Goal: Task Accomplishment & Management: Complete application form

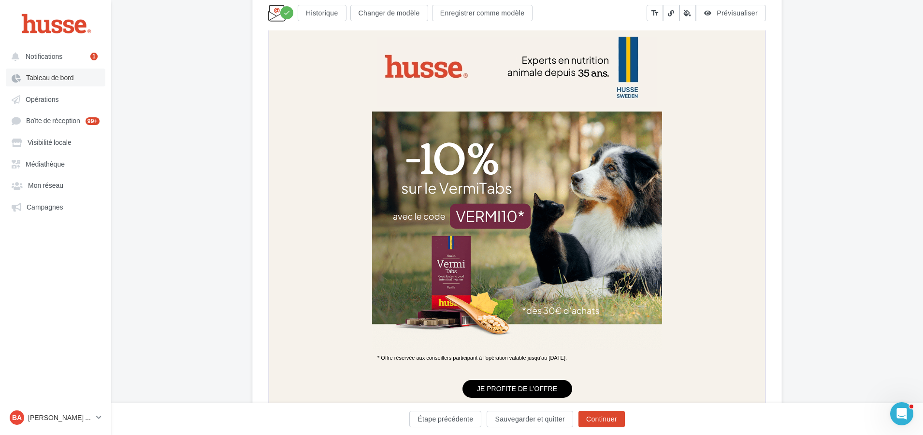
click at [47, 76] on span "Tableau de bord" at bounding box center [50, 78] width 48 height 8
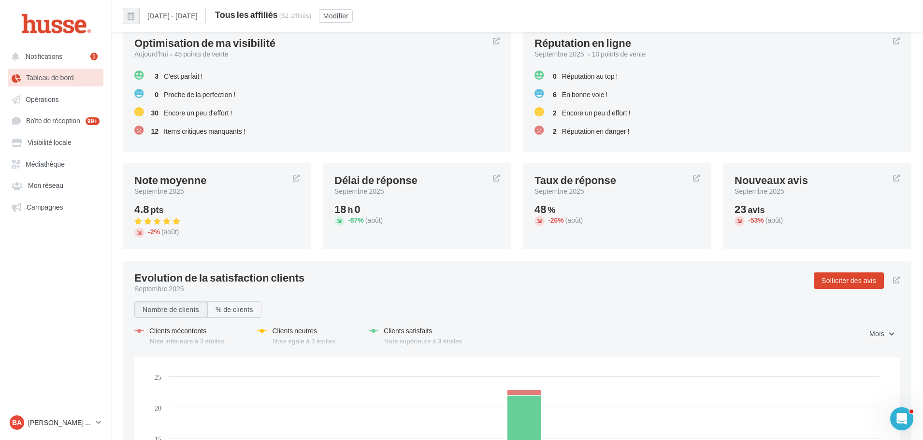
scroll to position [1184, 0]
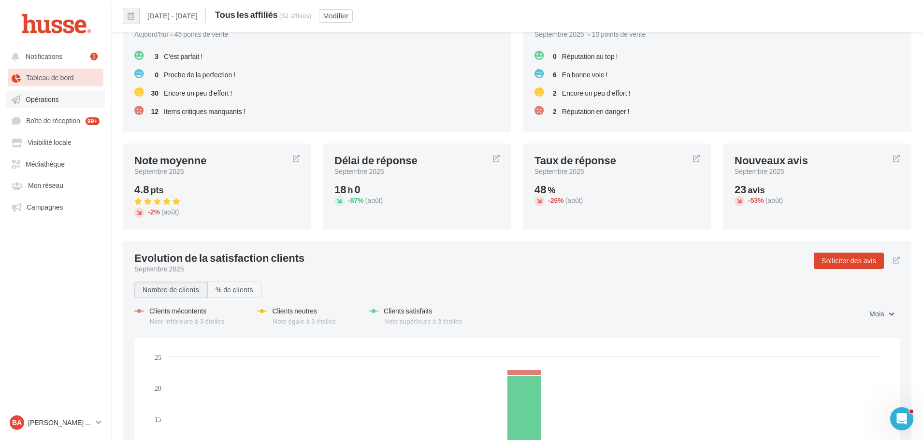
drag, startPoint x: 41, startPoint y: 99, endPoint x: 50, endPoint y: 100, distance: 9.2
click at [41, 99] on span "Opérations" at bounding box center [42, 99] width 33 height 8
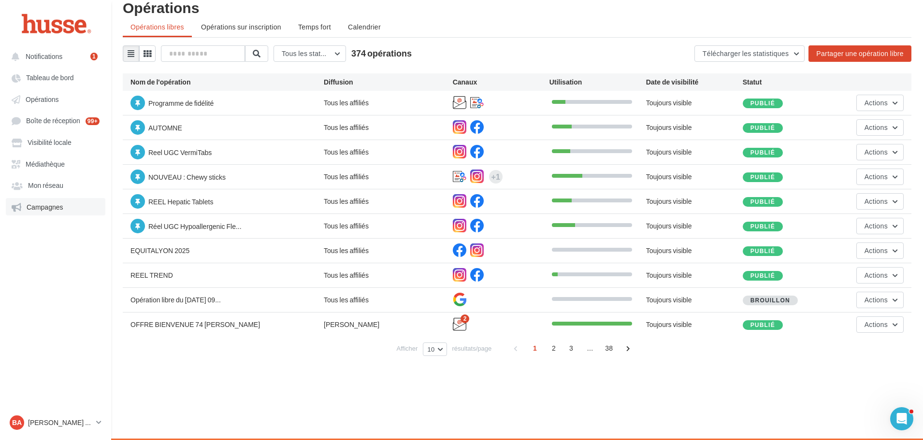
click at [54, 205] on span "Campagnes" at bounding box center [45, 207] width 37 height 8
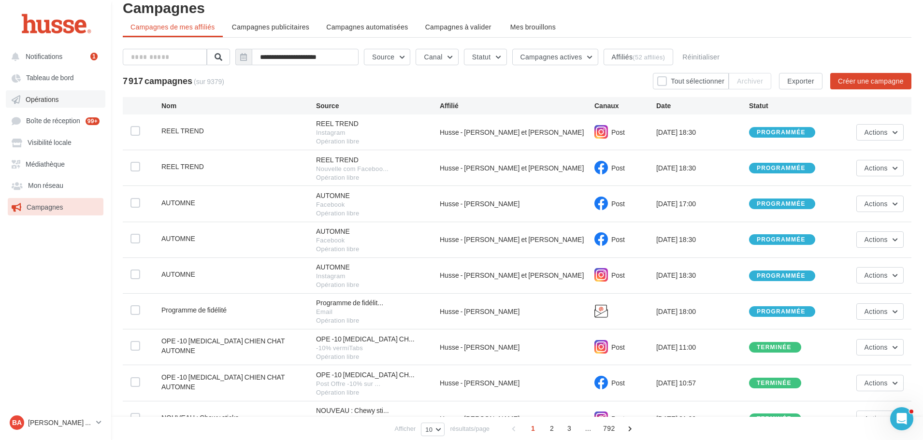
drag, startPoint x: 44, startPoint y: 97, endPoint x: 53, endPoint y: 97, distance: 8.7
click at [45, 97] on span "Opérations" at bounding box center [42, 99] width 33 height 8
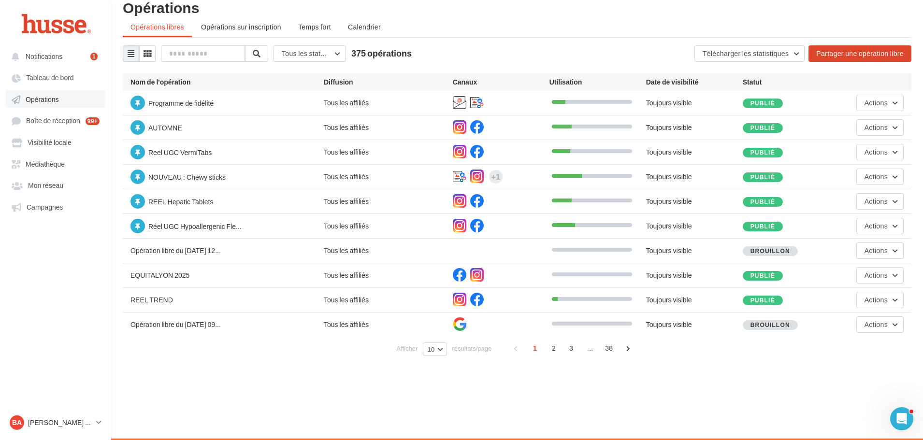
click at [50, 98] on span "Opérations" at bounding box center [42, 99] width 33 height 8
click at [57, 103] on span "Opérations" at bounding box center [42, 99] width 33 height 8
click at [40, 95] on link "Opérations" at bounding box center [55, 98] width 99 height 17
click at [894, 276] on button "Actions" at bounding box center [879, 275] width 47 height 16
click at [834, 301] on button "Editer" at bounding box center [855, 297] width 97 height 25
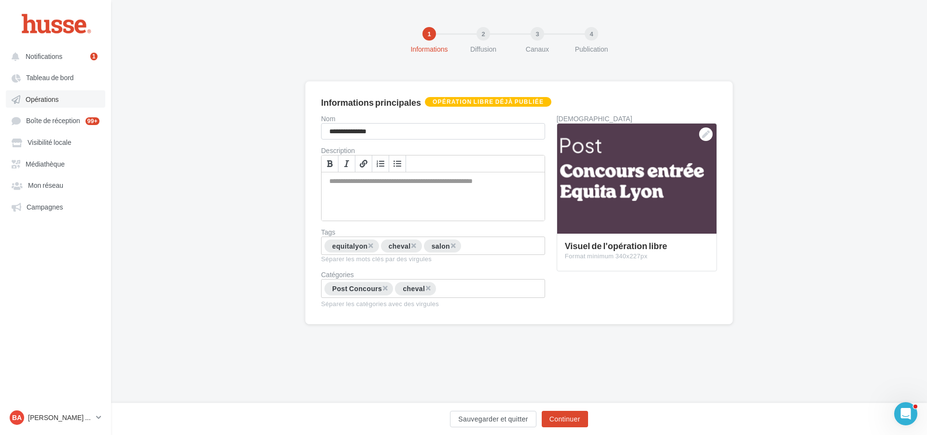
click at [44, 99] on span "Opérations" at bounding box center [42, 99] width 33 height 8
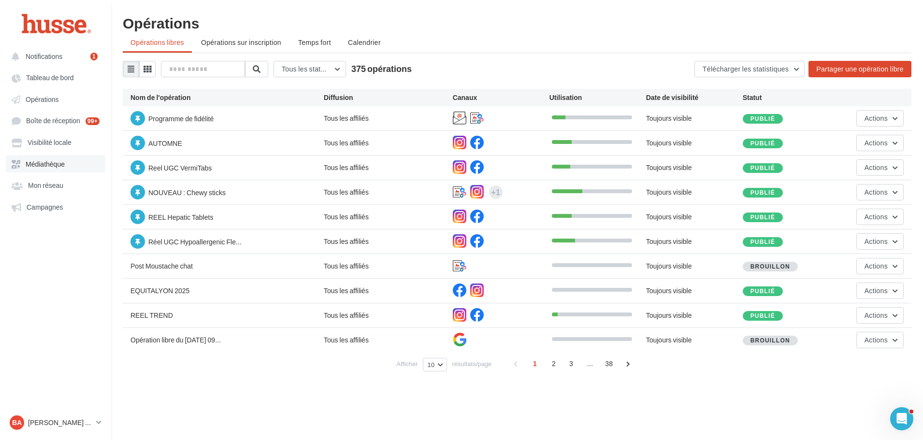
click at [49, 160] on span "Médiathèque" at bounding box center [45, 164] width 39 height 8
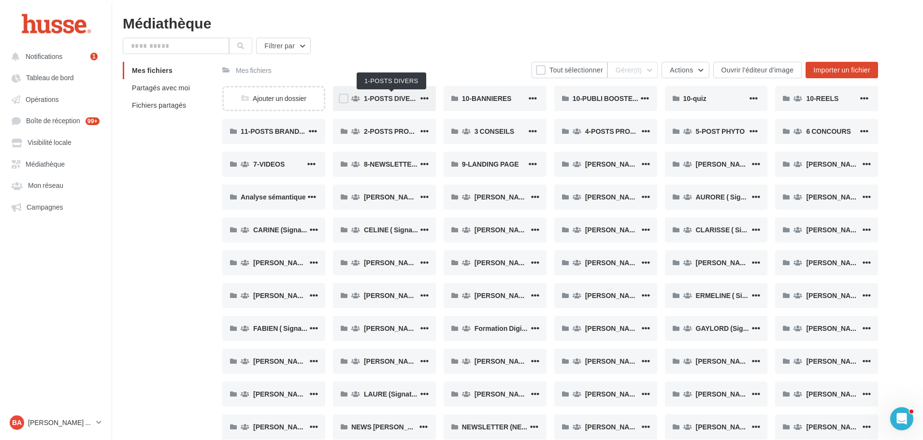
click at [385, 95] on span "1-POSTS DIVERS" at bounding box center [392, 98] width 56 height 8
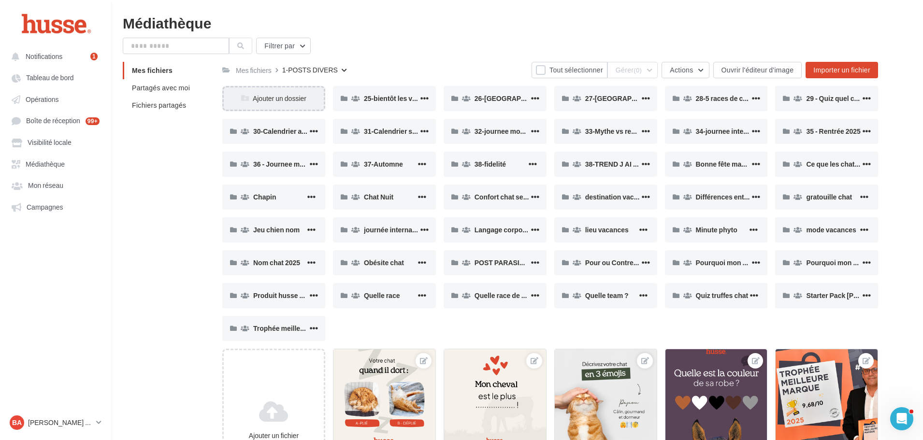
click at [268, 98] on div "Ajouter un dossier" at bounding box center [274, 99] width 100 height 10
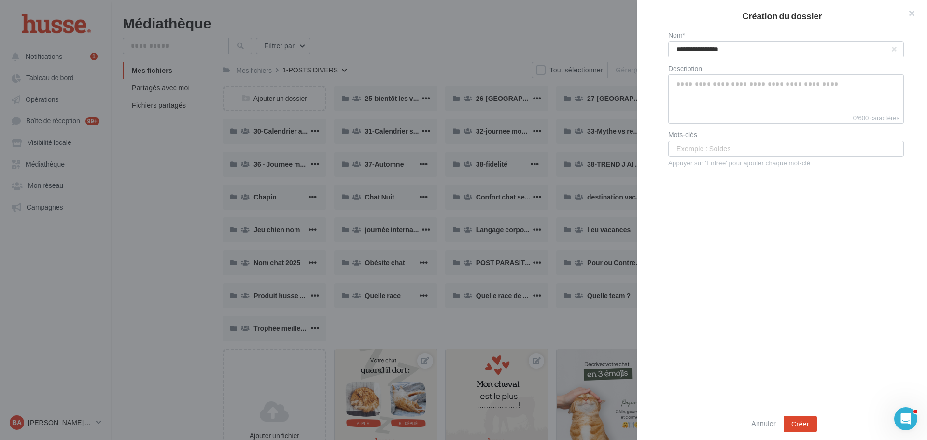
type input "**********"
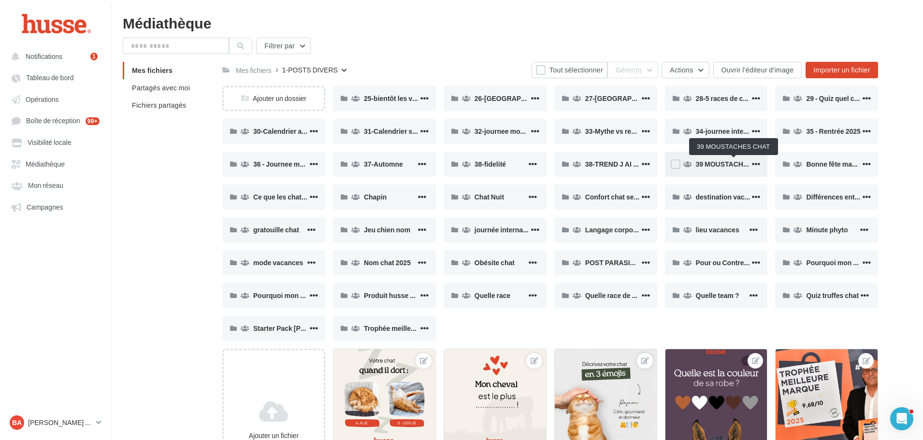
click at [708, 161] on span "39 MOUSTACHES CHAT" at bounding box center [734, 164] width 76 height 8
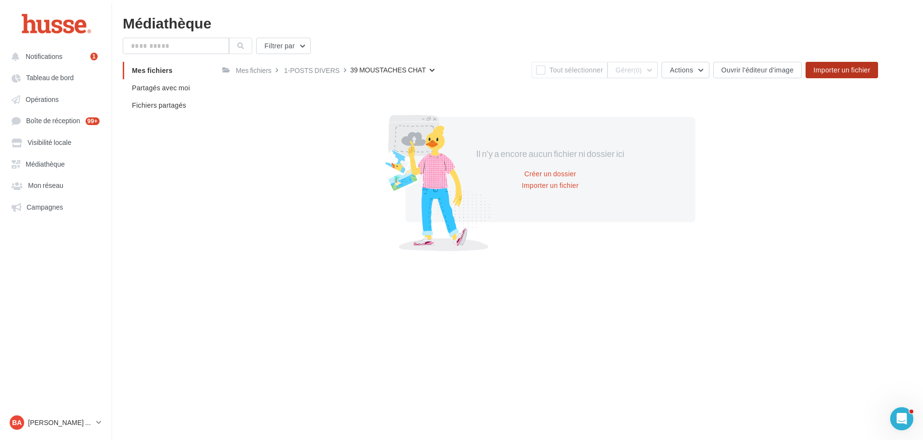
click at [838, 66] on span "Importer un fichier" at bounding box center [841, 70] width 57 height 8
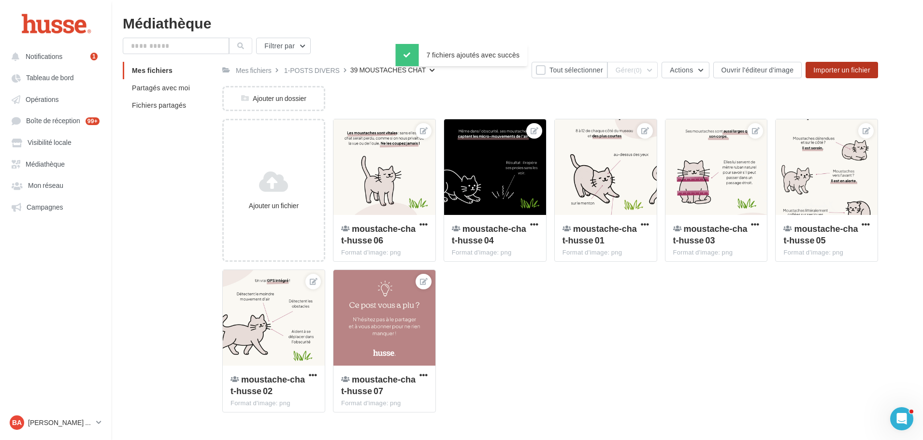
click at [835, 72] on span "Importer un fichier" at bounding box center [841, 70] width 57 height 8
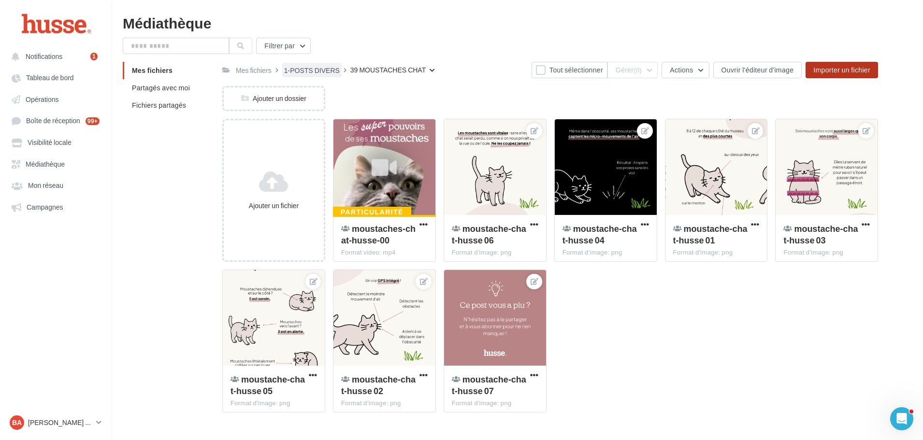
click at [309, 68] on div "1-POSTS DIVERS" at bounding box center [312, 71] width 56 height 10
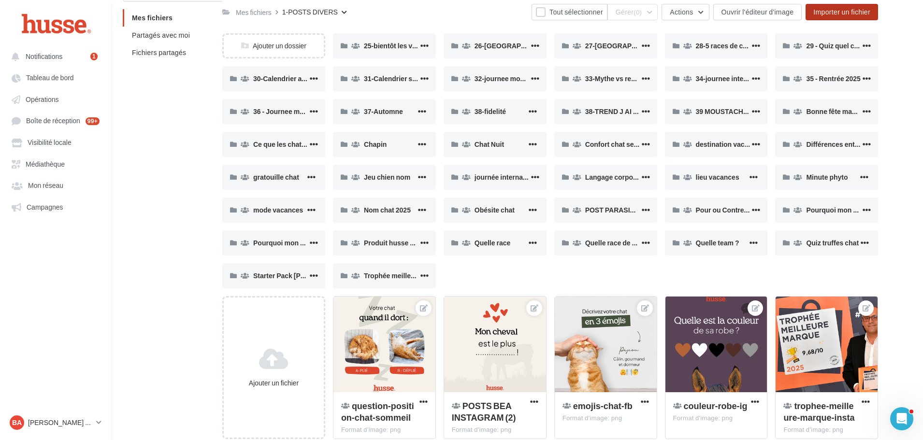
scroll to position [97, 0]
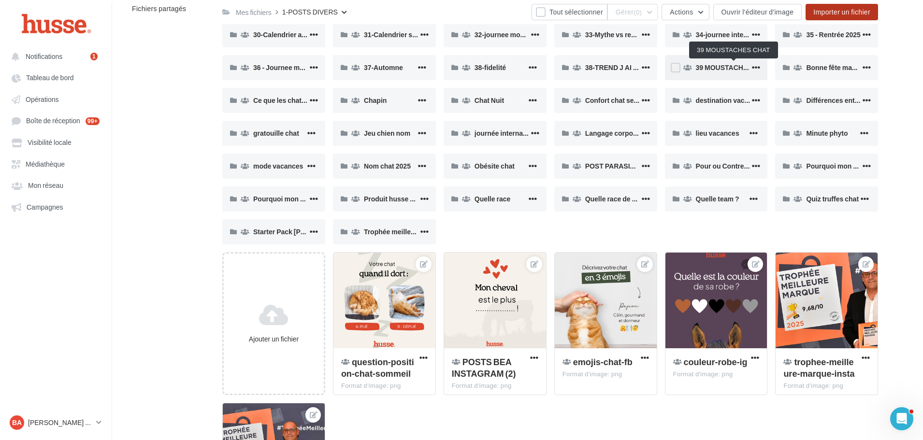
click at [713, 68] on span "39 MOUSTACHES CHAT" at bounding box center [734, 67] width 76 height 8
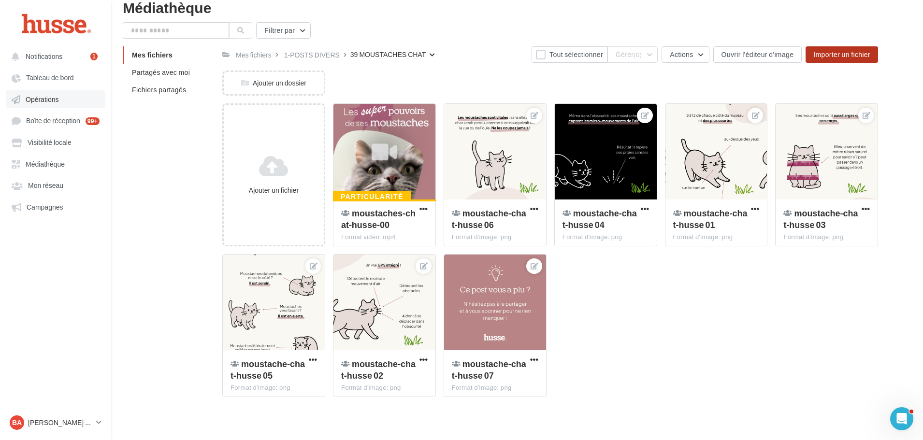
click at [28, 101] on span "Opérations" at bounding box center [42, 99] width 33 height 8
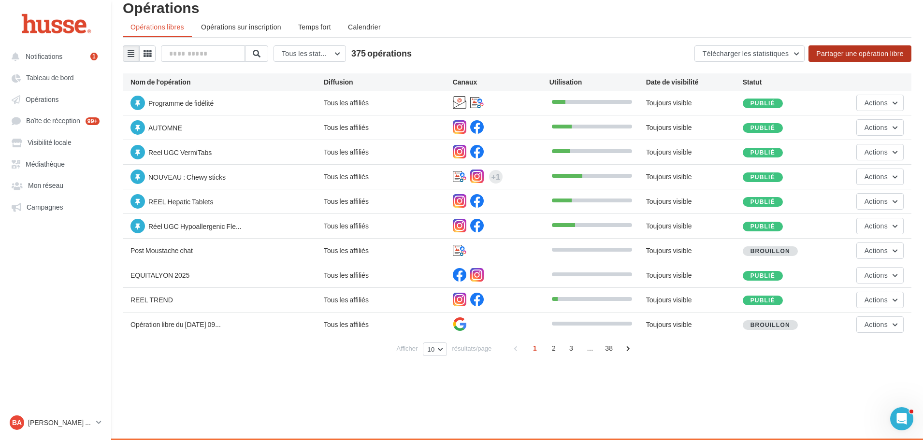
click at [859, 52] on button "Partager une opération libre" at bounding box center [859, 53] width 103 height 16
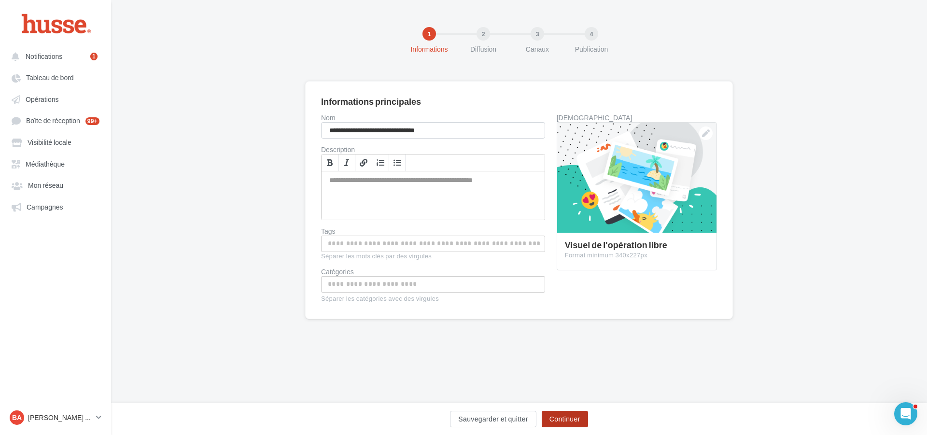
click at [560, 419] on button "Continuer" at bounding box center [565, 419] width 46 height 16
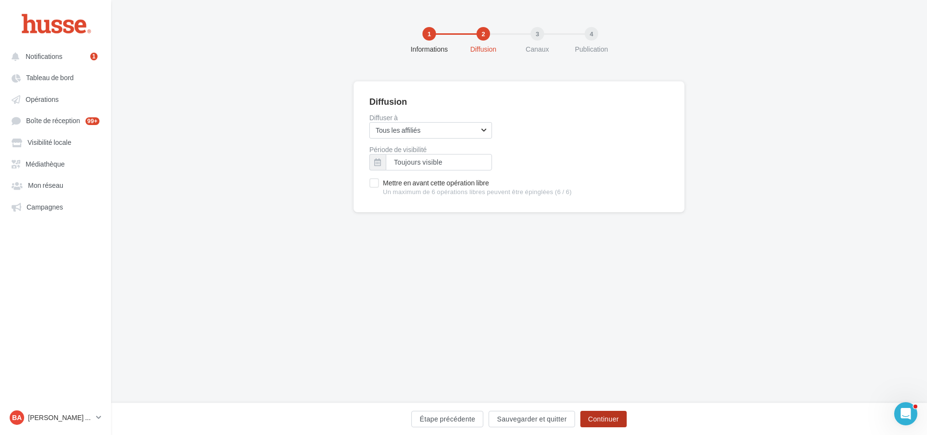
click at [611, 418] on button "Continuer" at bounding box center [604, 419] width 46 height 16
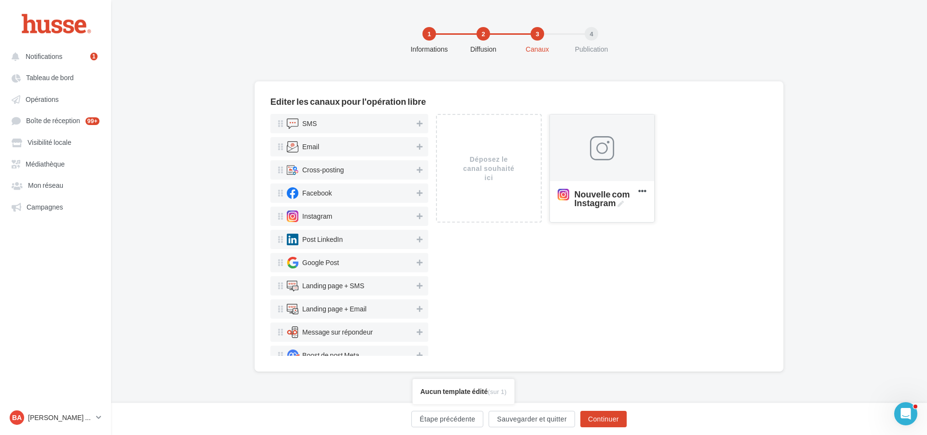
click at [606, 149] on div at bounding box center [602, 148] width 24 height 24
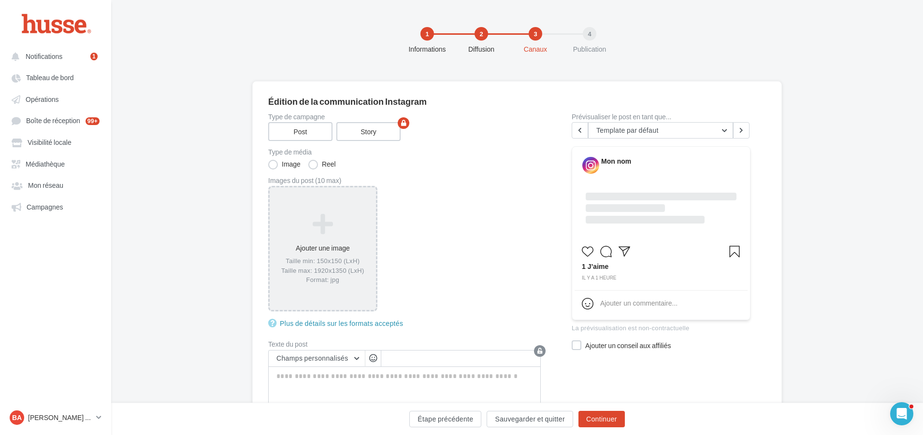
click at [318, 240] on div "Ajouter une image Taille min: 150x150 (LxH) Taille max: 1920x1350 (LxH) Format:…" at bounding box center [323, 249] width 106 height 81
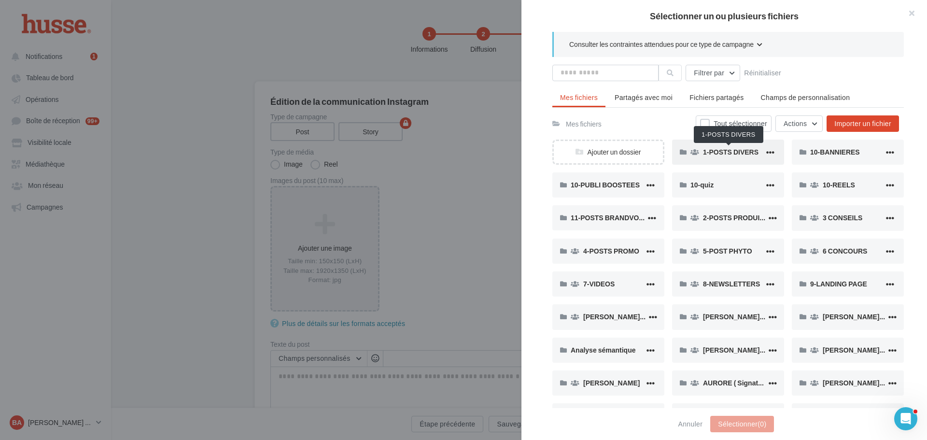
click at [729, 156] on span "1-POSTS DIVERS" at bounding box center [731, 152] width 56 height 8
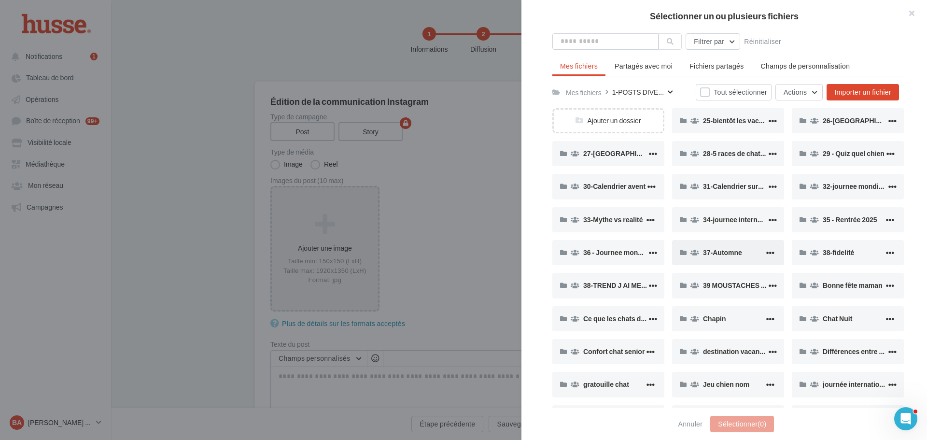
scroll to position [48, 0]
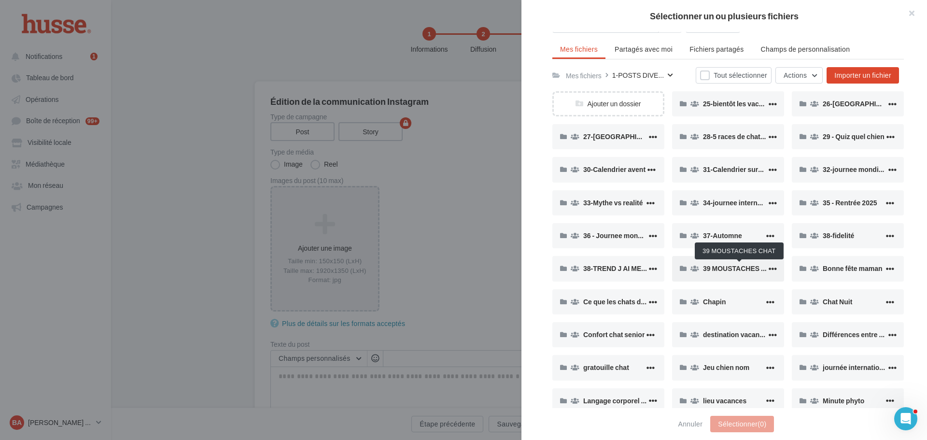
click at [723, 271] on span "39 MOUSTACHES CHAT" at bounding box center [741, 268] width 76 height 8
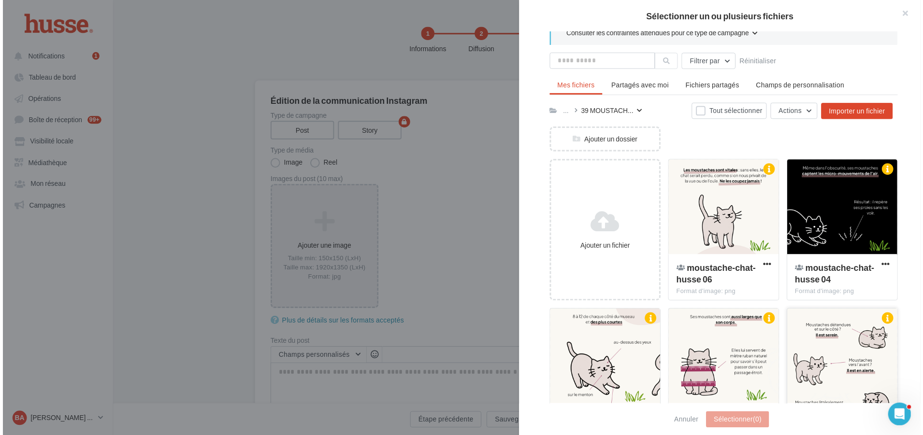
scroll to position [0, 0]
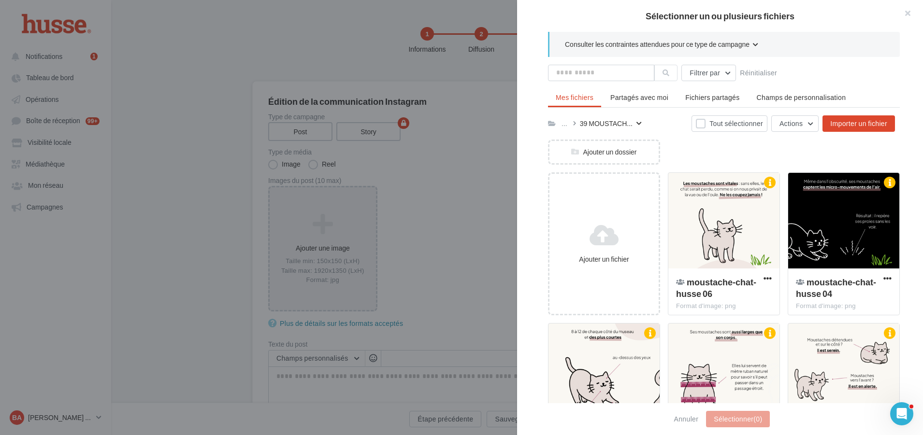
click at [477, 183] on div at bounding box center [461, 217] width 923 height 435
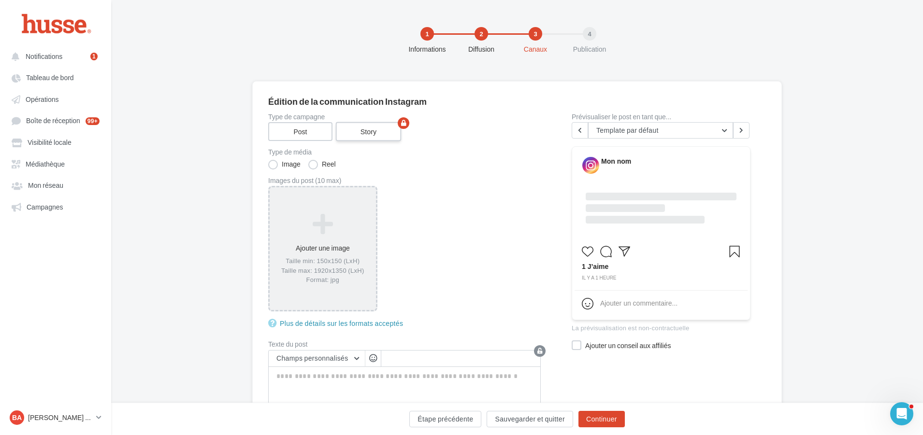
click at [377, 134] on label "Story" at bounding box center [369, 131] width 66 height 19
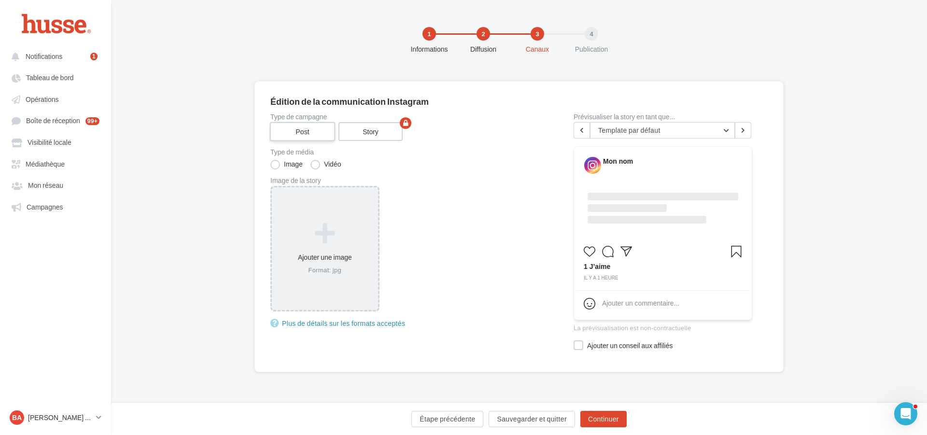
click at [295, 130] on label "Post" at bounding box center [303, 131] width 66 height 19
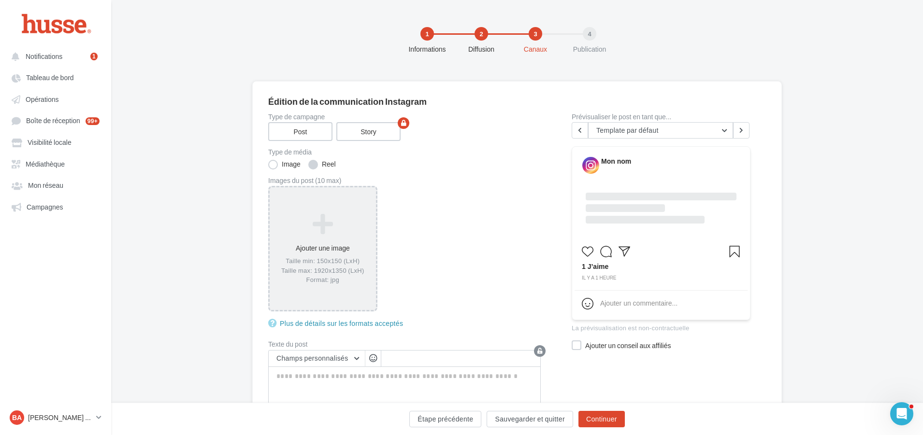
click at [315, 167] on label "Reel" at bounding box center [322, 165] width 28 height 10
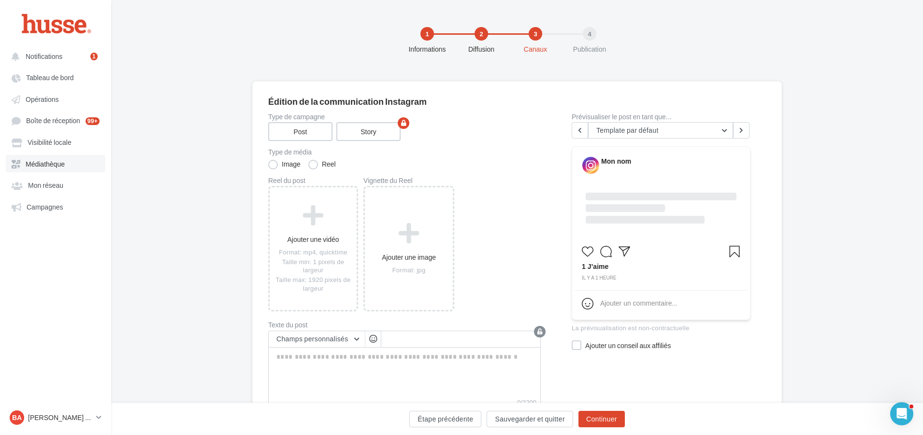
drag, startPoint x: 46, startPoint y: 163, endPoint x: 54, endPoint y: 162, distance: 8.2
click at [46, 163] on span "Médiathèque" at bounding box center [45, 164] width 39 height 8
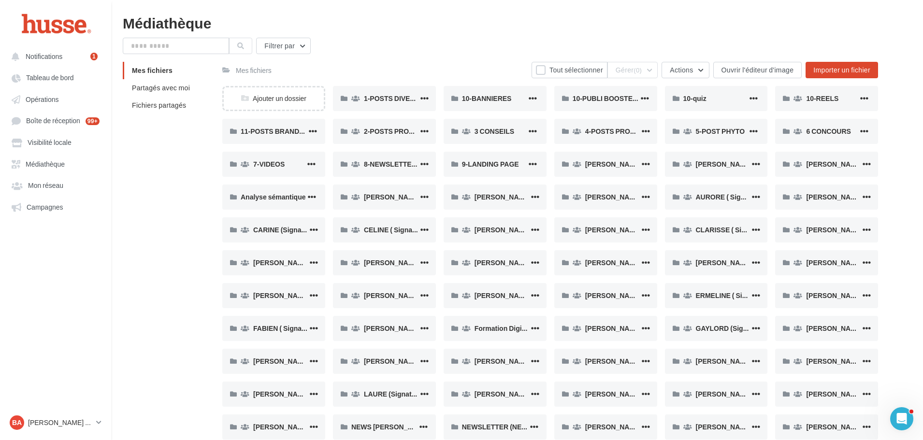
click at [387, 50] on div "Filtrer par" at bounding box center [517, 46] width 788 height 16
click at [392, 95] on span "1-POSTS DIVERS" at bounding box center [392, 98] width 56 height 8
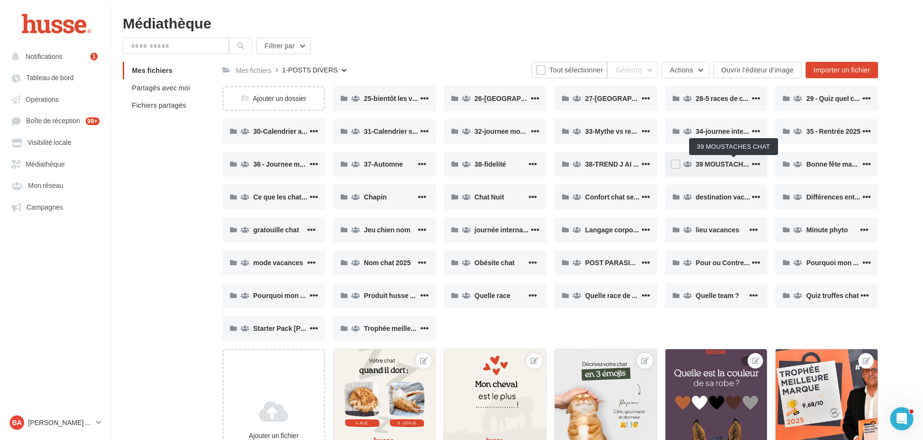
click at [719, 163] on span "39 MOUSTACHES CHAT" at bounding box center [734, 164] width 76 height 8
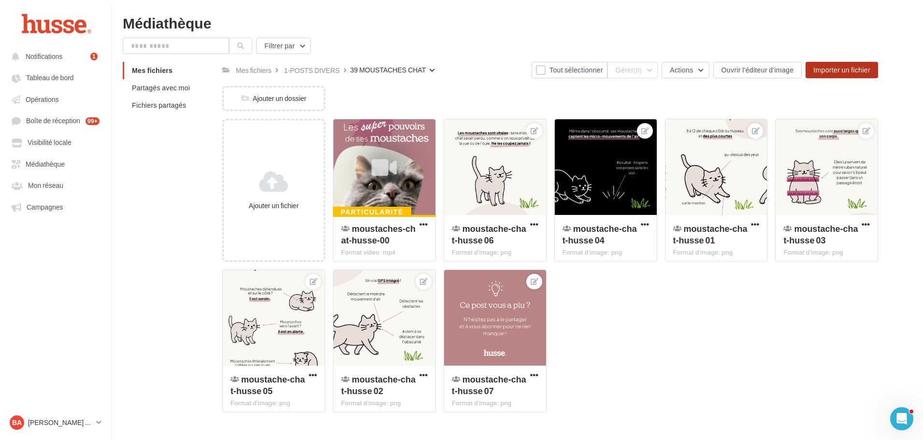
click at [842, 67] on span "Importer un fichier" at bounding box center [841, 70] width 57 height 8
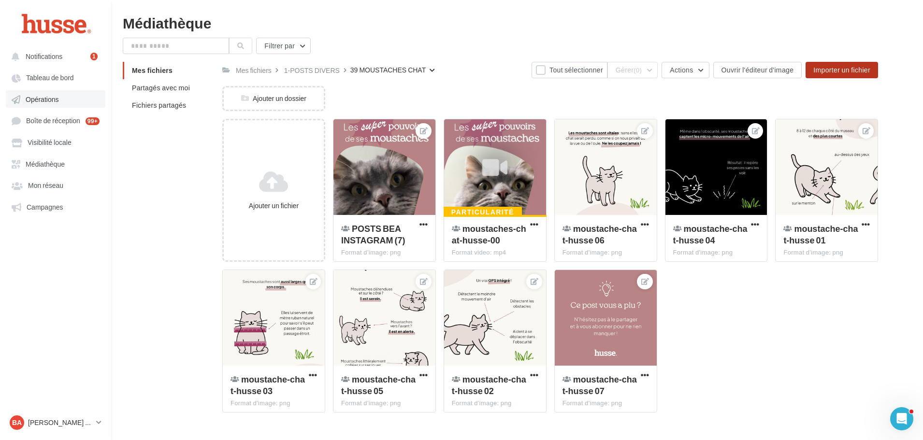
click at [43, 98] on span "Opérations" at bounding box center [42, 99] width 33 height 8
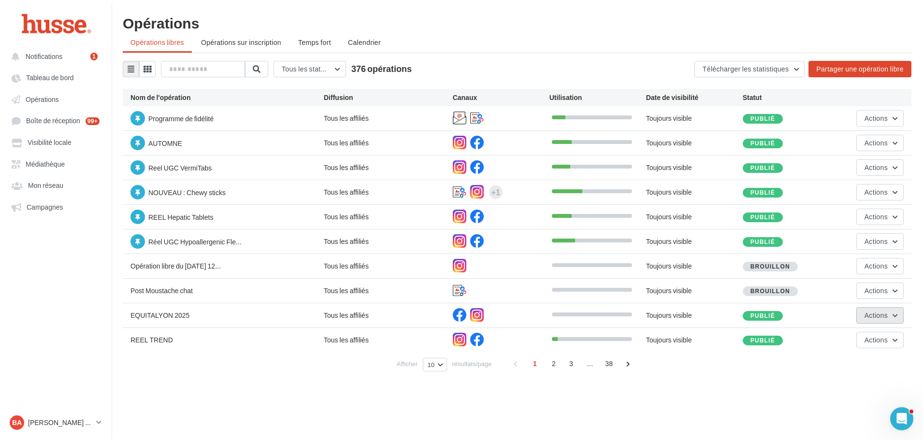
click at [873, 315] on span "Actions" at bounding box center [875, 315] width 23 height 8
click at [828, 333] on button "Editer" at bounding box center [855, 338] width 97 height 25
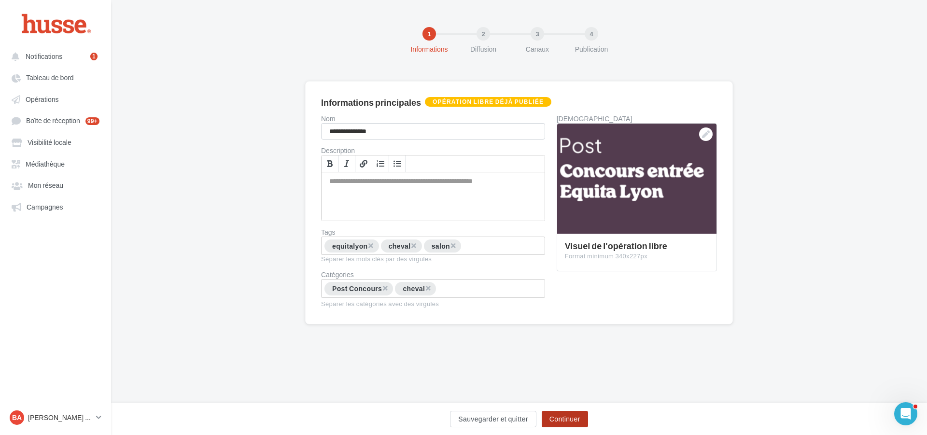
click at [564, 416] on button "Continuer" at bounding box center [565, 419] width 46 height 16
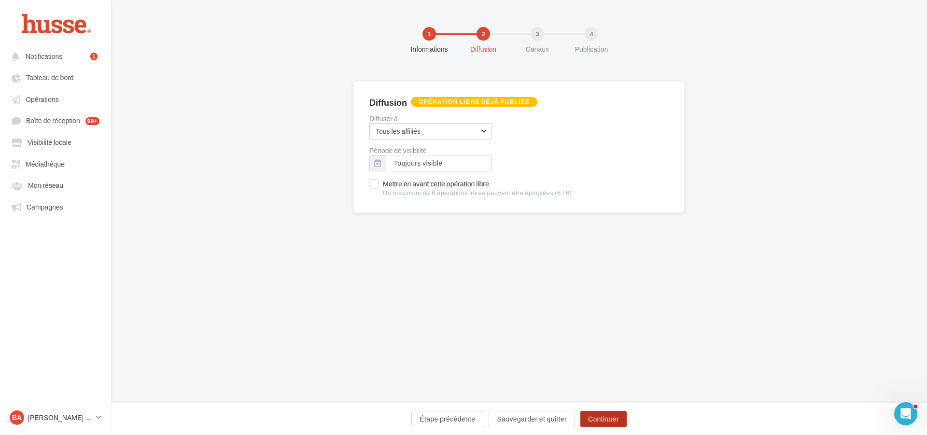
click at [609, 418] on button "Continuer" at bounding box center [604, 419] width 46 height 16
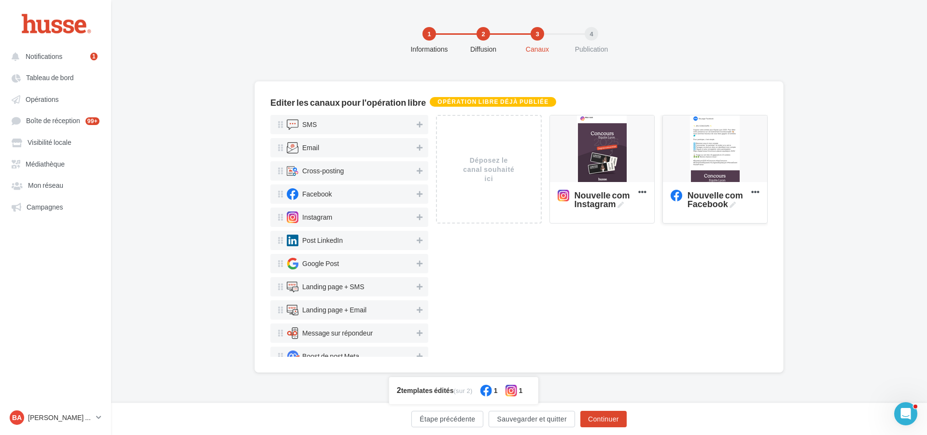
click at [701, 157] on div at bounding box center [715, 149] width 104 height 68
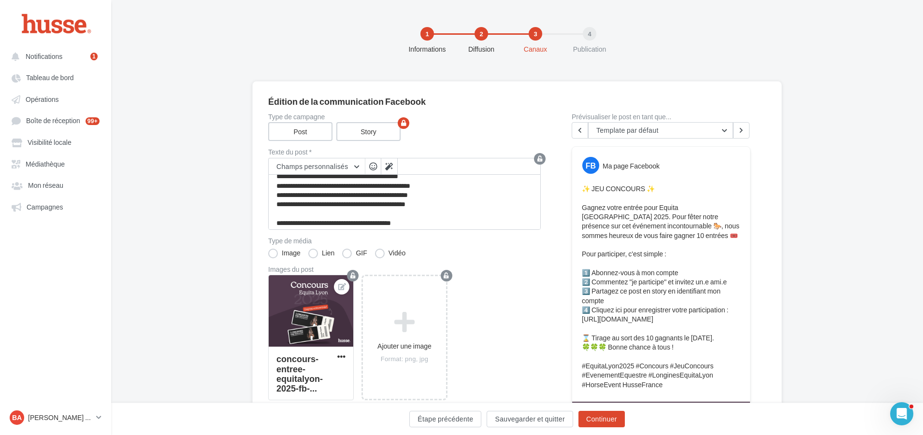
scroll to position [97, 0]
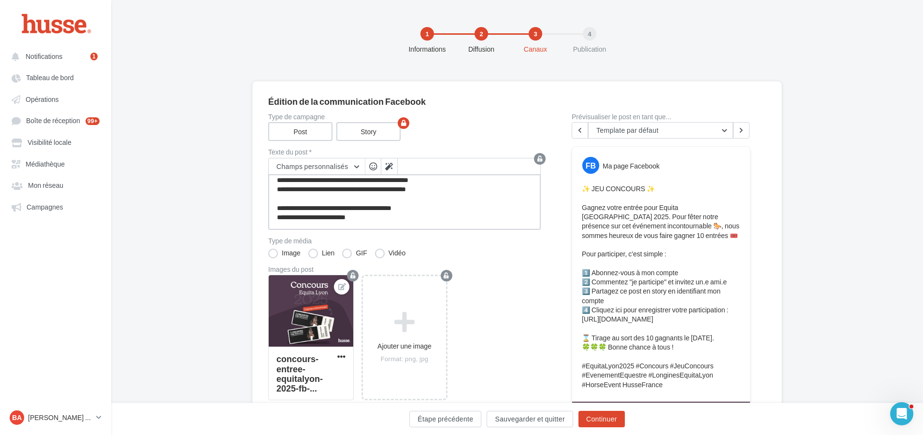
click at [439, 193] on textarea "**********" at bounding box center [404, 202] width 272 height 56
click at [523, 418] on button "Sauvegarder et quitter" at bounding box center [529, 419] width 86 height 16
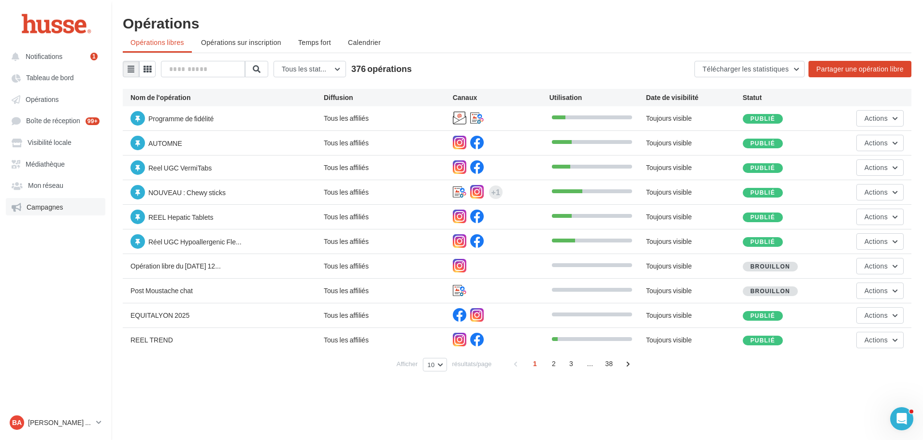
click at [54, 207] on span "Campagnes" at bounding box center [45, 207] width 37 height 8
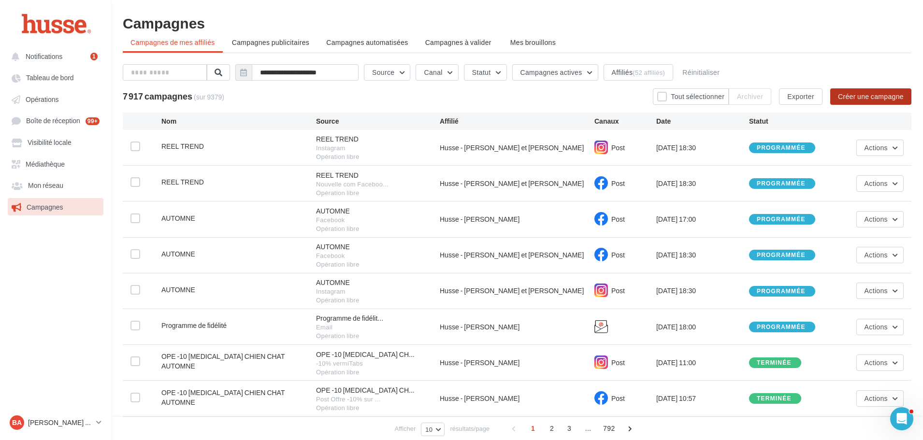
click at [862, 96] on button "Créer une campagne" at bounding box center [870, 96] width 81 height 16
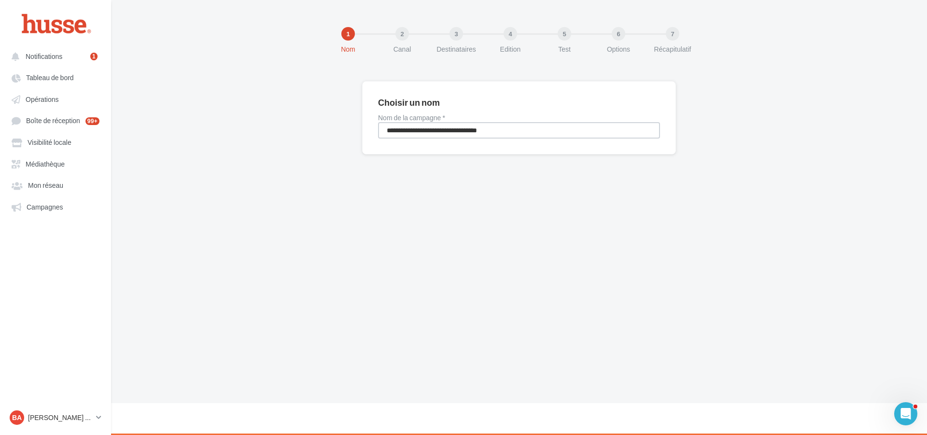
click at [405, 131] on input "**********" at bounding box center [519, 130] width 282 height 16
type input "*"
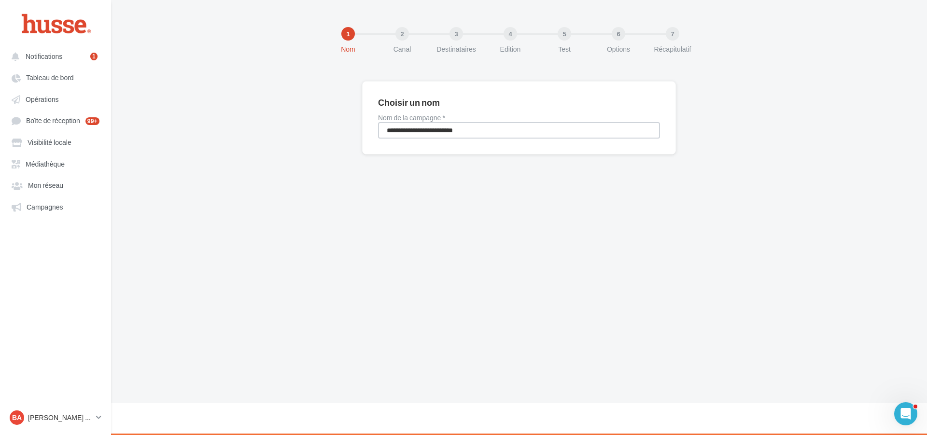
type input "**********"
click at [407, 43] on div "2 Canal" at bounding box center [427, 40] width 62 height 27
click at [535, 130] on input "**********" at bounding box center [519, 130] width 282 height 16
click at [843, 135] on div "**********" at bounding box center [519, 133] width 816 height 104
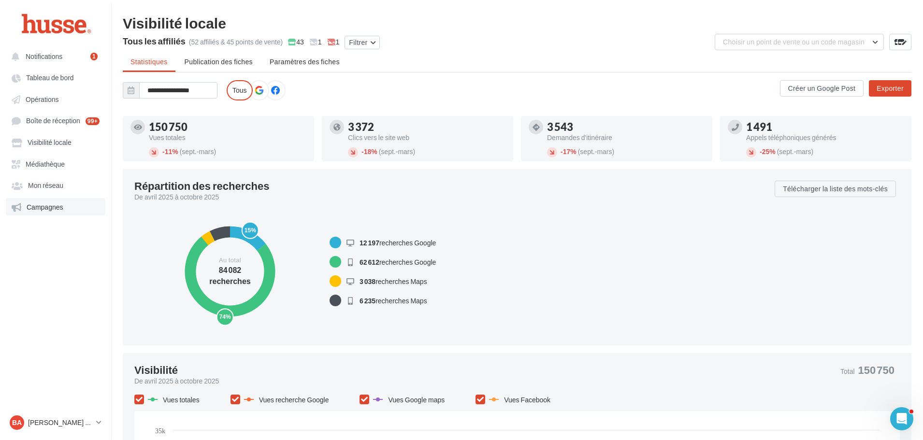
click at [53, 207] on span "Campagnes" at bounding box center [45, 207] width 37 height 8
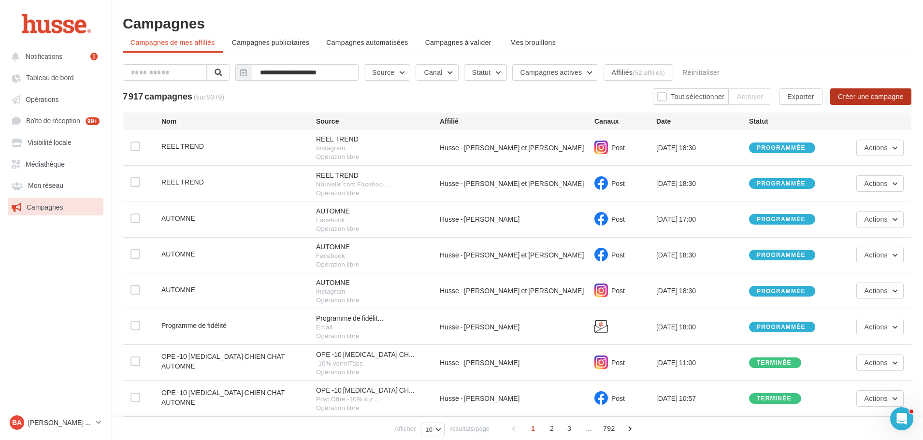
click at [859, 94] on button "Créer une campagne" at bounding box center [870, 96] width 81 height 16
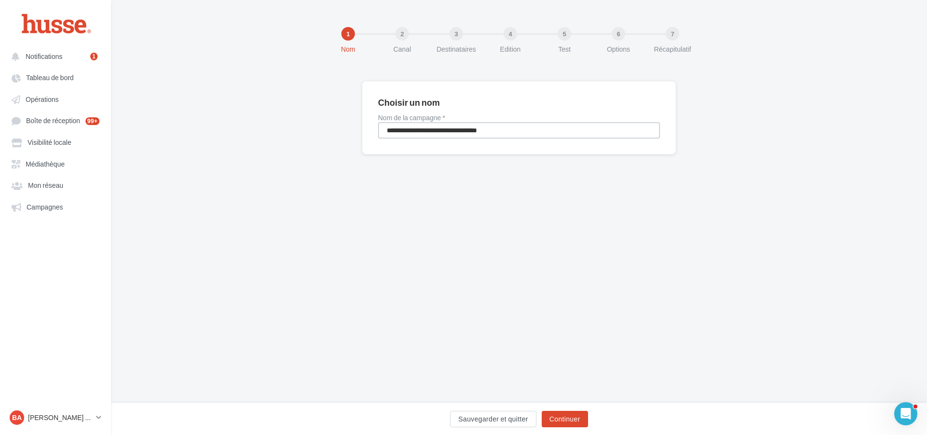
click at [447, 138] on input "**********" at bounding box center [519, 130] width 282 height 16
click at [445, 129] on input "**********" at bounding box center [519, 130] width 282 height 16
type input "**********"
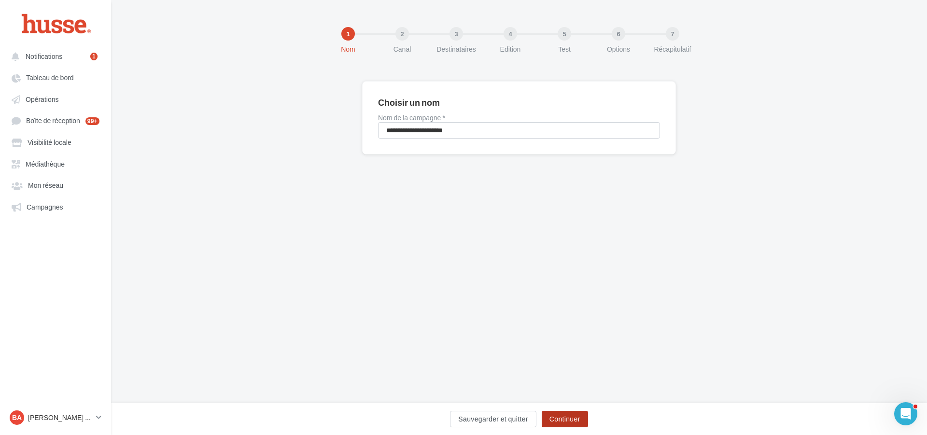
click at [558, 415] on button "Continuer" at bounding box center [565, 419] width 46 height 16
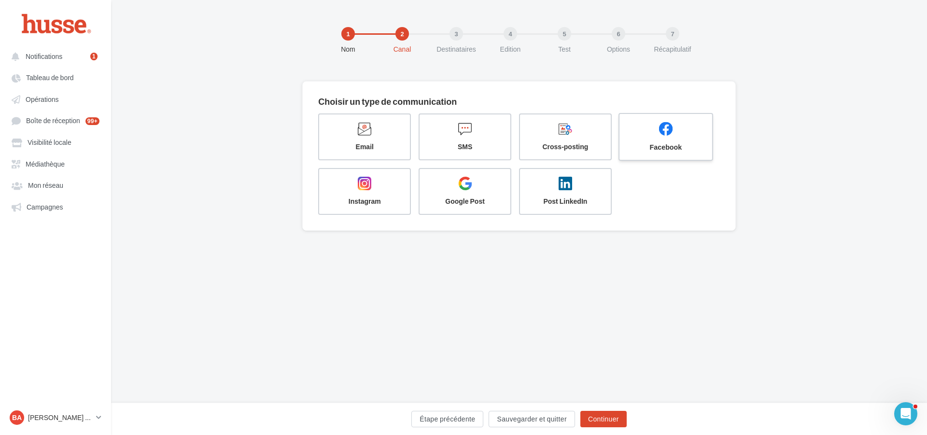
click at [670, 131] on icon at bounding box center [666, 129] width 14 height 14
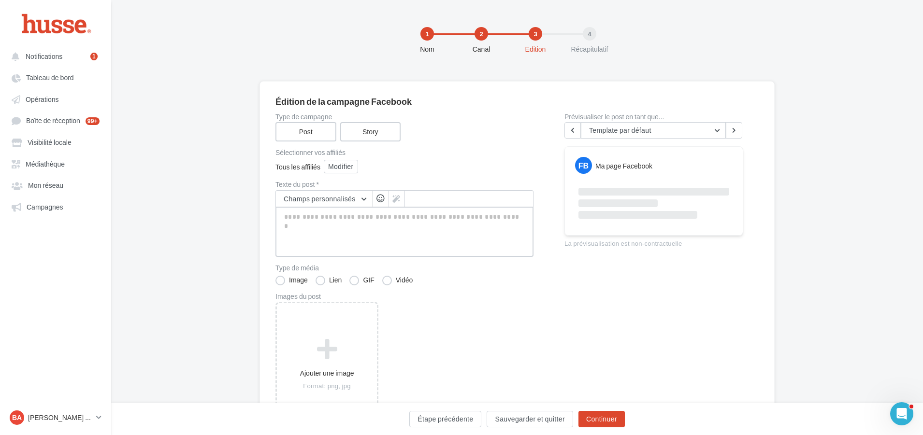
click at [359, 227] on textarea at bounding box center [404, 232] width 258 height 50
paste textarea "**********"
type textarea "**********"
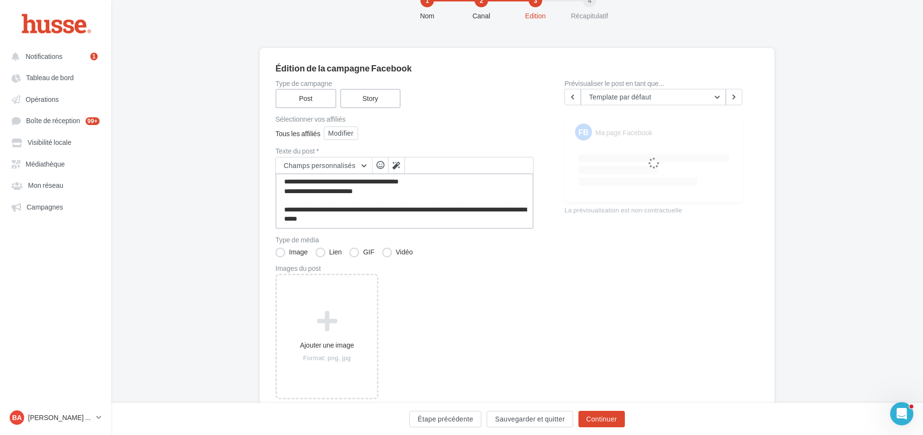
scroll to position [77, 0]
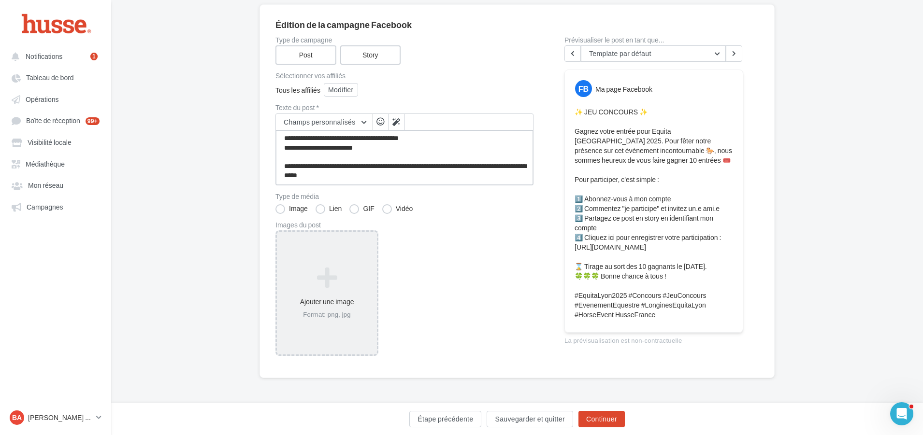
type textarea "**********"
click at [319, 276] on icon at bounding box center [327, 277] width 92 height 23
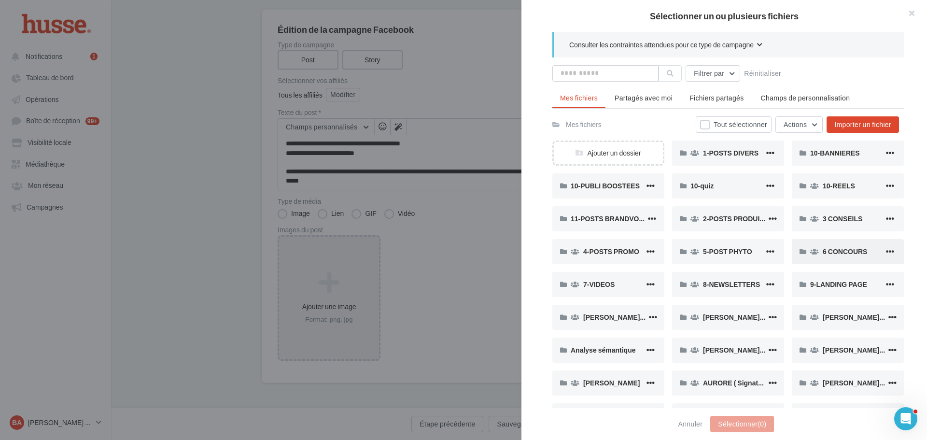
click at [858, 255] on span "6 CONCOURS" at bounding box center [845, 251] width 44 height 8
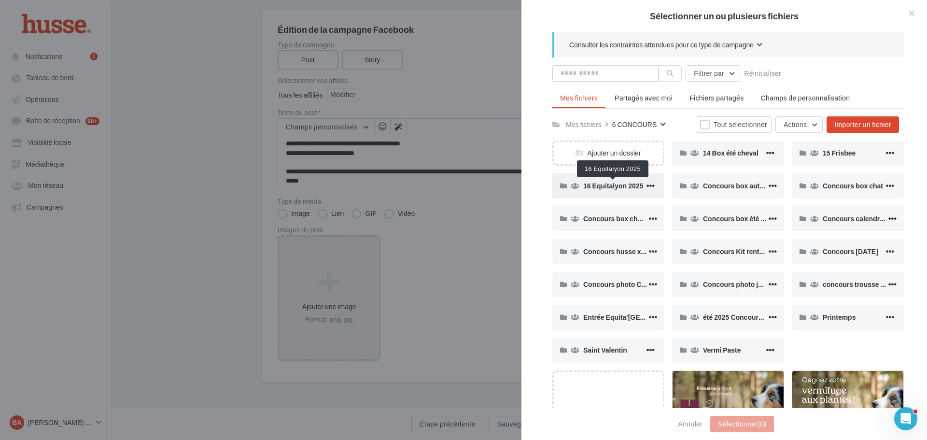
click at [621, 186] on span "16 Equitalyon 2025" at bounding box center [613, 186] width 60 height 8
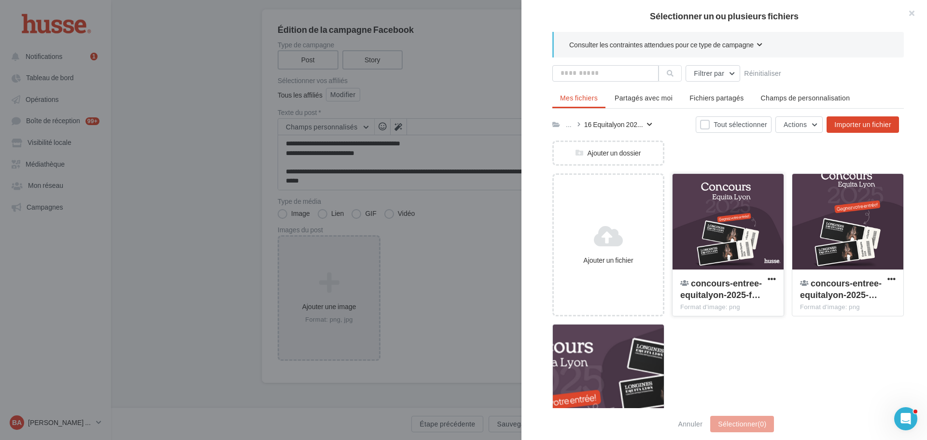
click at [738, 223] on div at bounding box center [728, 222] width 111 height 97
click at [751, 414] on div "Annuler Sélectionner (1)" at bounding box center [725, 424] width 406 height 32
click at [751, 422] on button "Sélectionner (1)" at bounding box center [742, 424] width 64 height 16
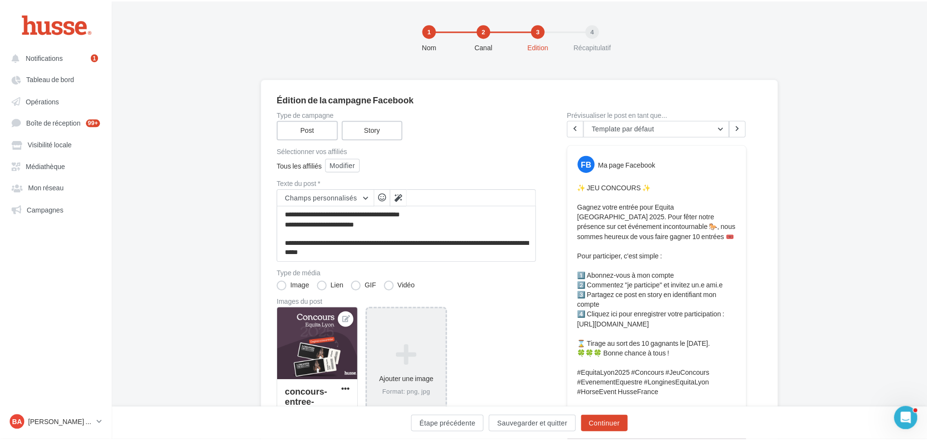
scroll to position [0, 0]
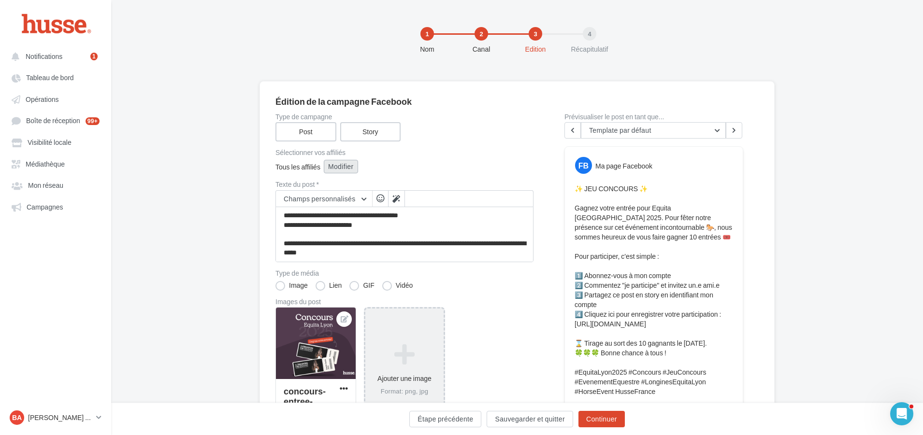
drag, startPoint x: 340, startPoint y: 163, endPoint x: 346, endPoint y: 168, distance: 7.5
click at [346, 168] on button "Modifier" at bounding box center [341, 167] width 34 height 14
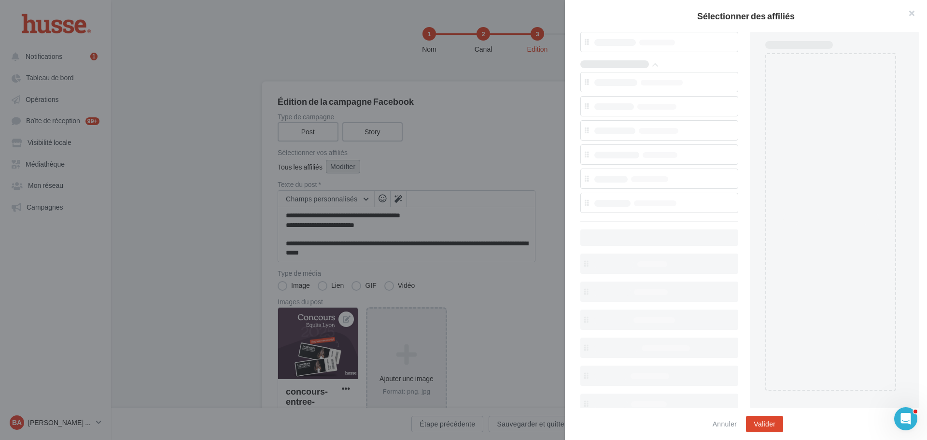
click at [346, 173] on div "Sélectionner des affiliés Annuler Valider" at bounding box center [407, 173] width 258 height 0
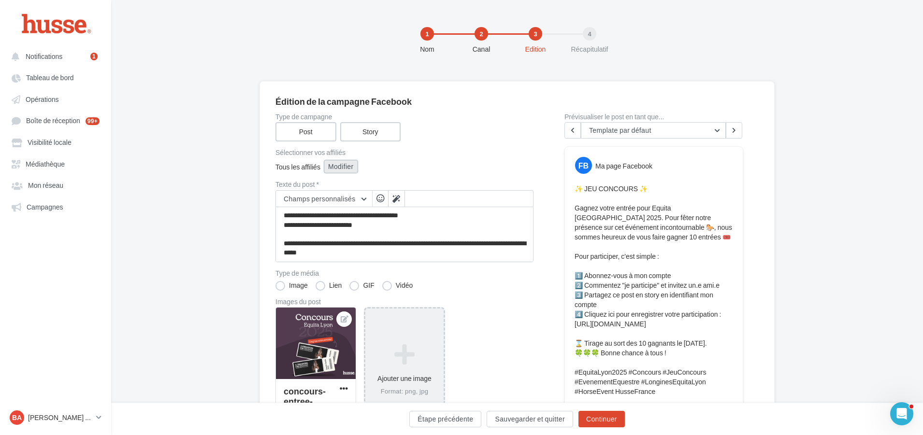
click at [348, 166] on button "Modifier" at bounding box center [341, 167] width 34 height 14
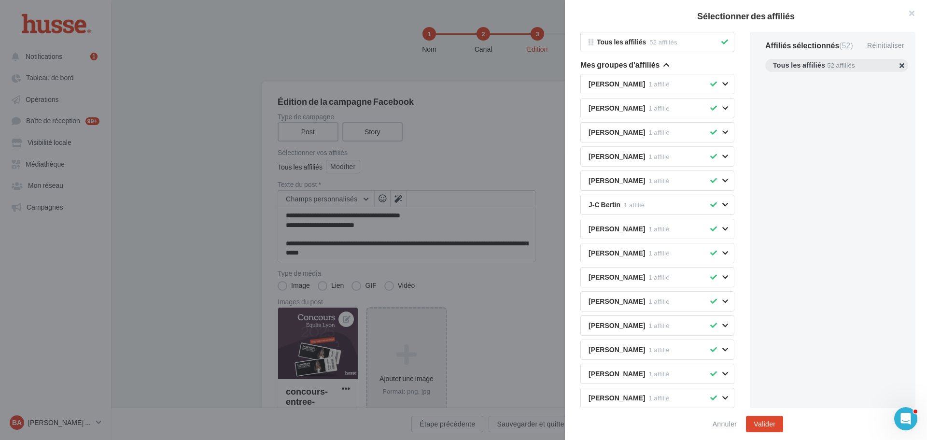
click at [773, 77] on button "button" at bounding box center [773, 77] width 0 height 0
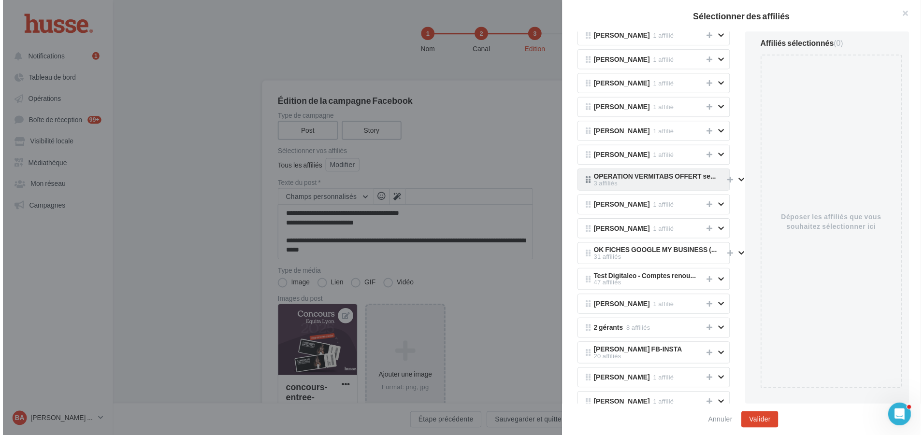
scroll to position [483, 0]
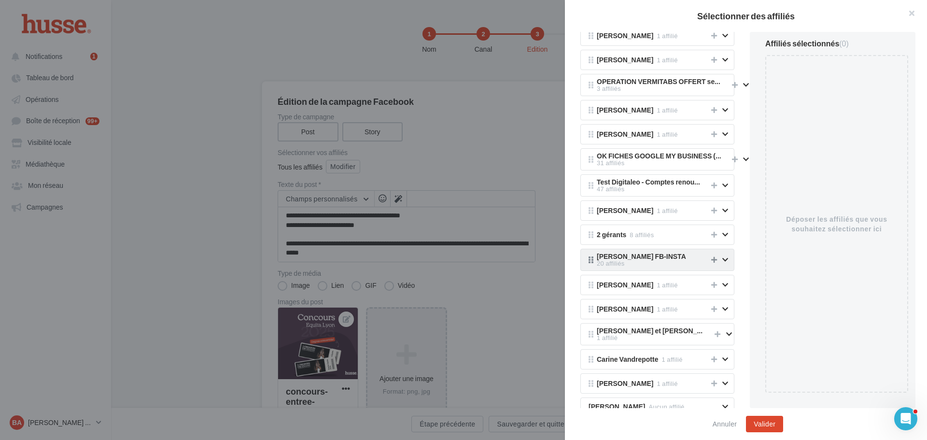
click at [711, 260] on icon at bounding box center [714, 259] width 6 height 7
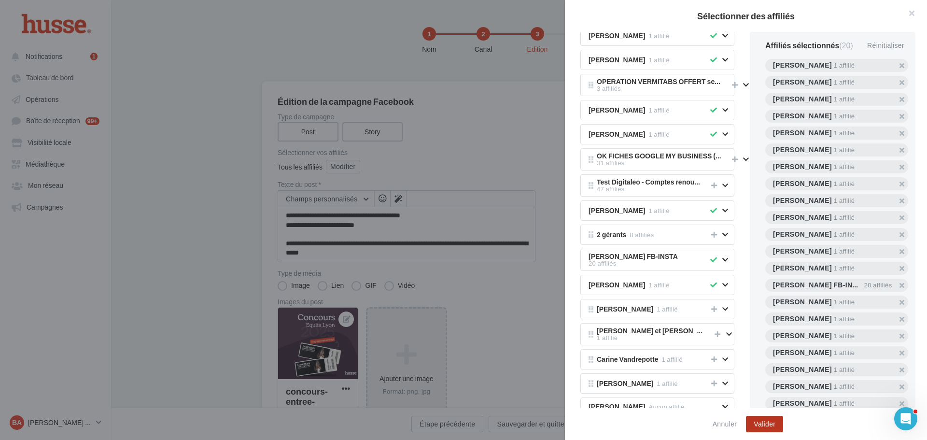
click at [757, 422] on button "Valider" at bounding box center [764, 424] width 37 height 16
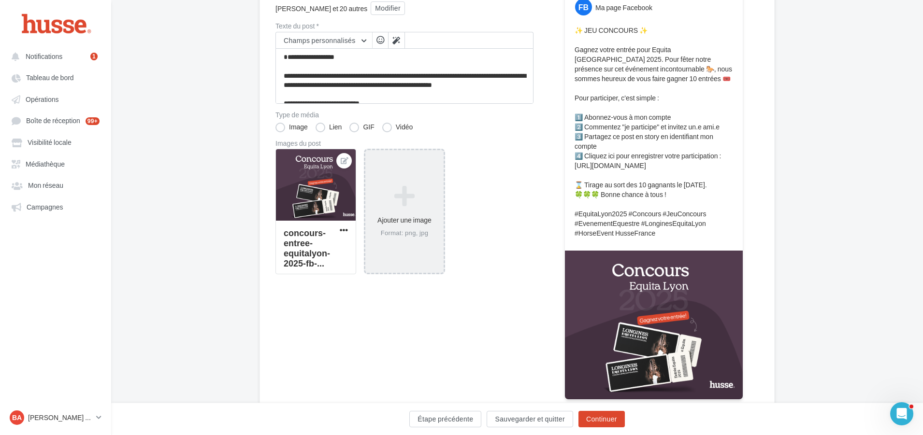
scroll to position [193, 0]
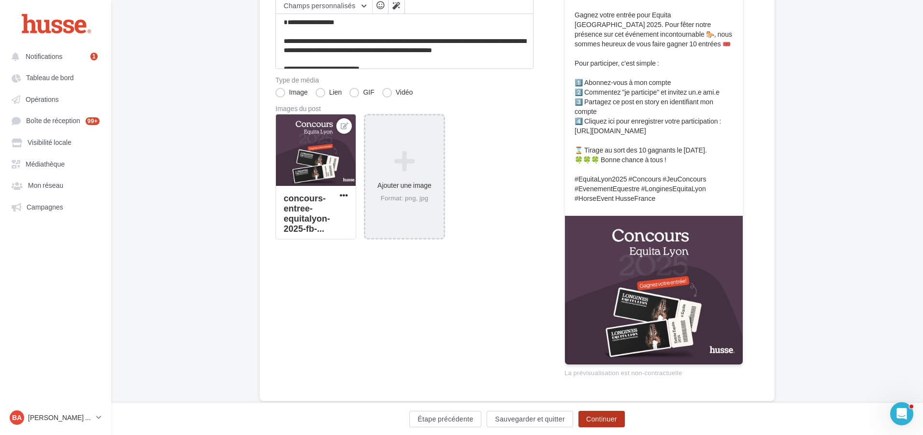
click at [600, 419] on button "Continuer" at bounding box center [601, 419] width 46 height 16
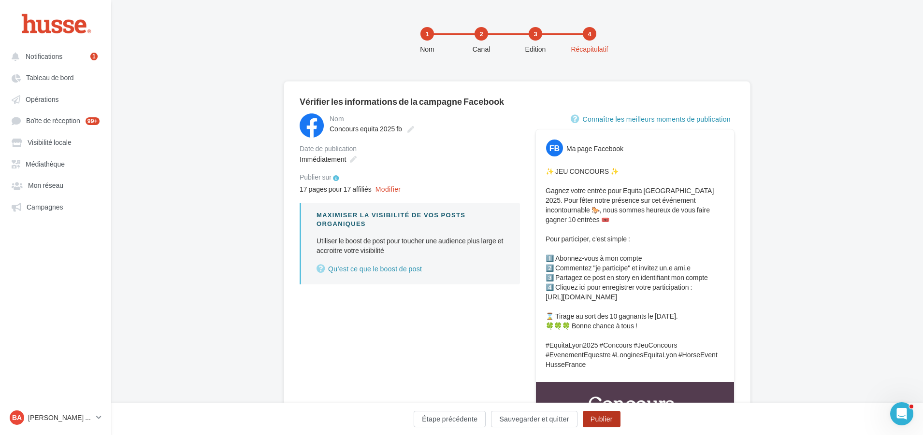
click at [602, 420] on button "Publier" at bounding box center [601, 419] width 38 height 16
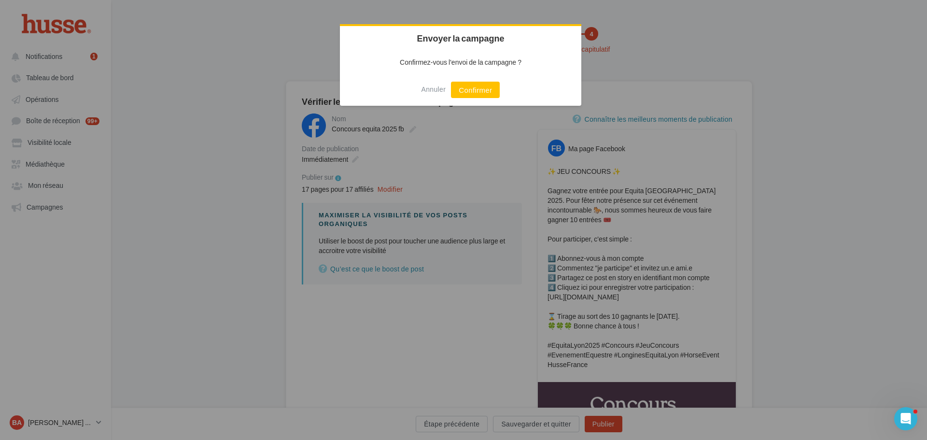
click at [487, 91] on button "Confirmer" at bounding box center [475, 90] width 49 height 16
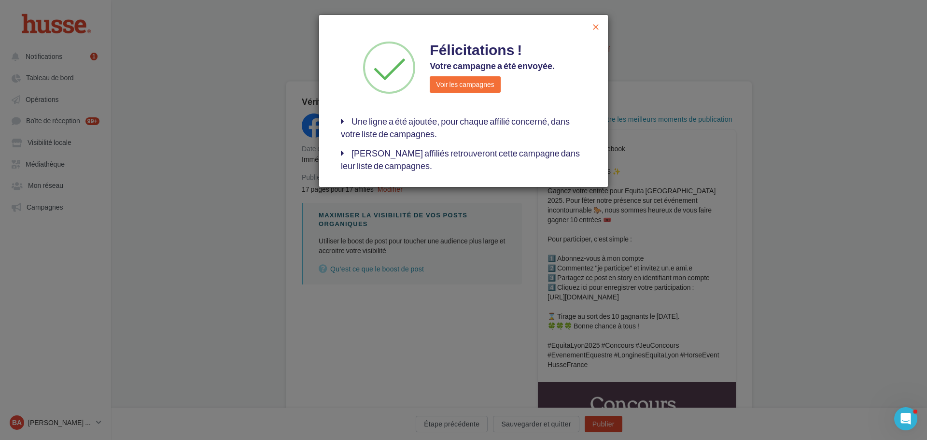
click at [596, 28] on span "close" at bounding box center [596, 27] width 10 height 10
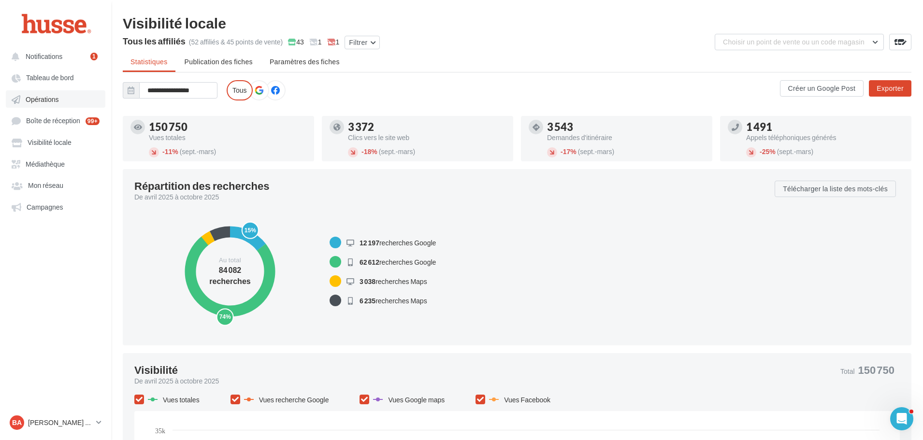
click at [47, 99] on span "Opérations" at bounding box center [42, 99] width 33 height 8
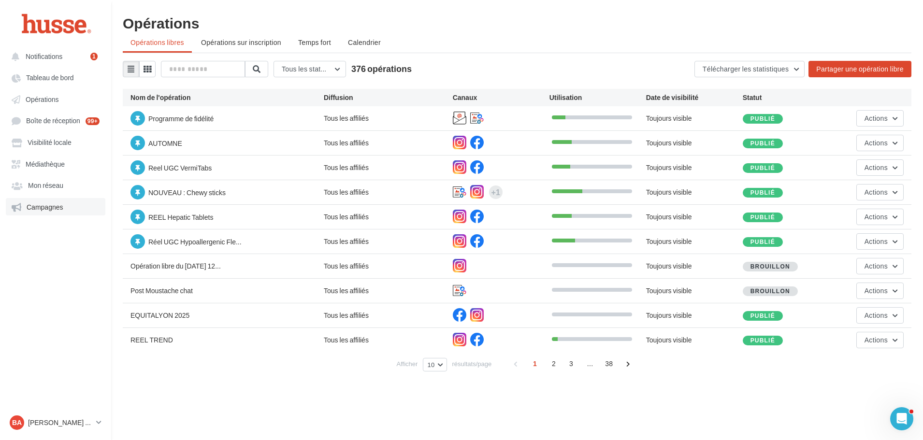
click at [47, 205] on span "Campagnes" at bounding box center [45, 207] width 37 height 8
